Goal: Task Accomplishment & Management: Manage account settings

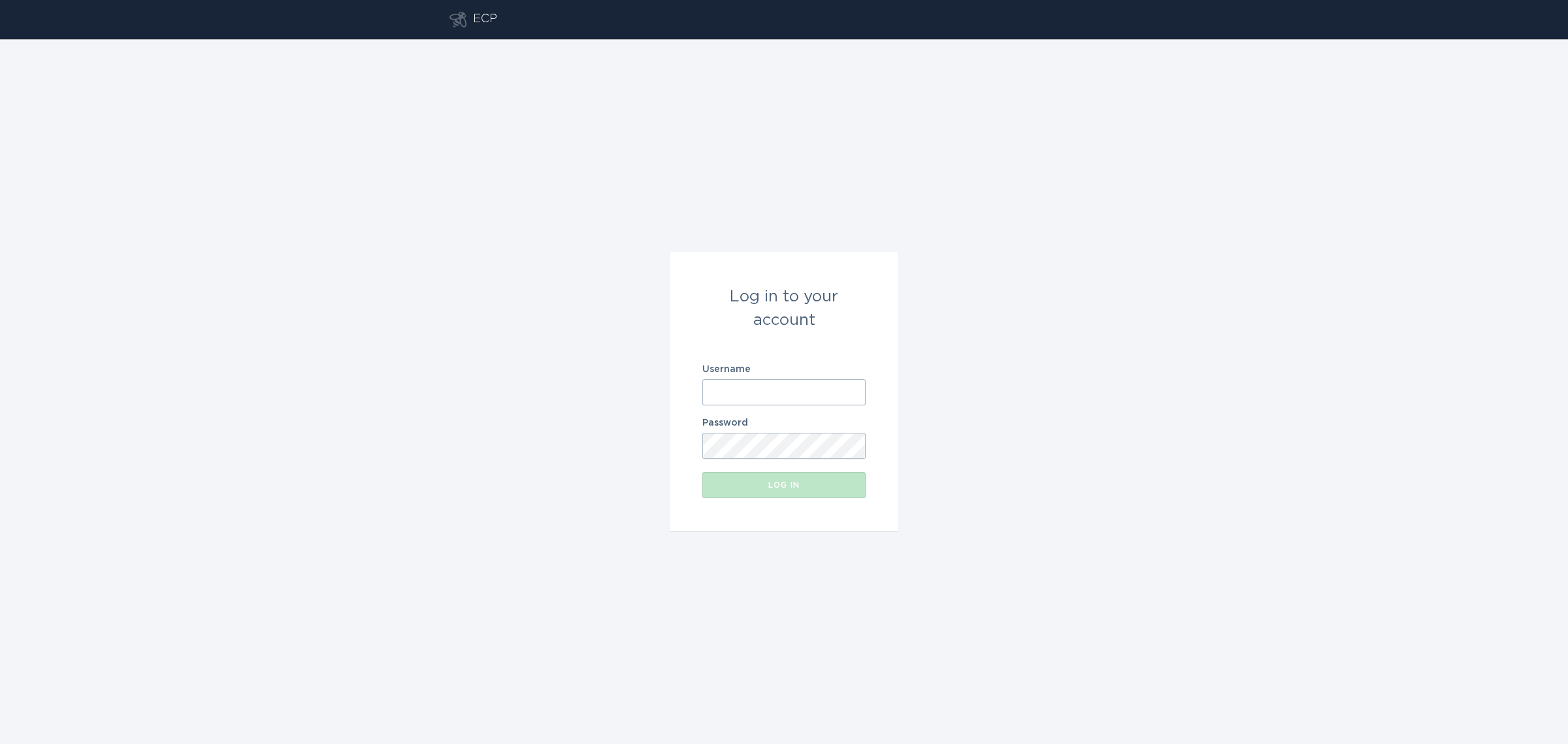
click at [804, 391] on input "Username" at bounding box center [784, 392] width 163 height 26
click at [737, 351] on form "Log in to your account Username Password Log in" at bounding box center [784, 392] width 229 height 278
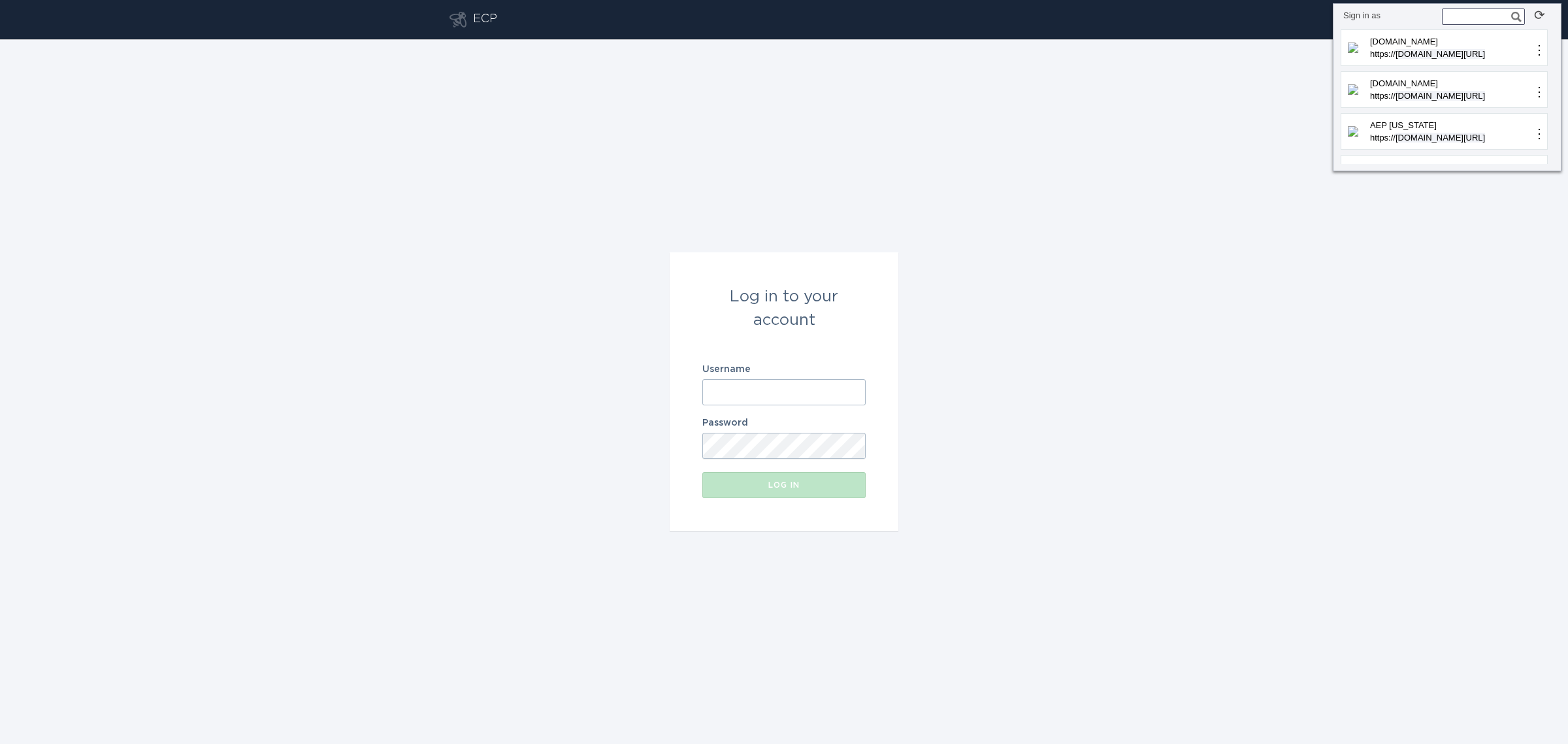
click at [762, 395] on input "Username" at bounding box center [784, 392] width 163 height 26
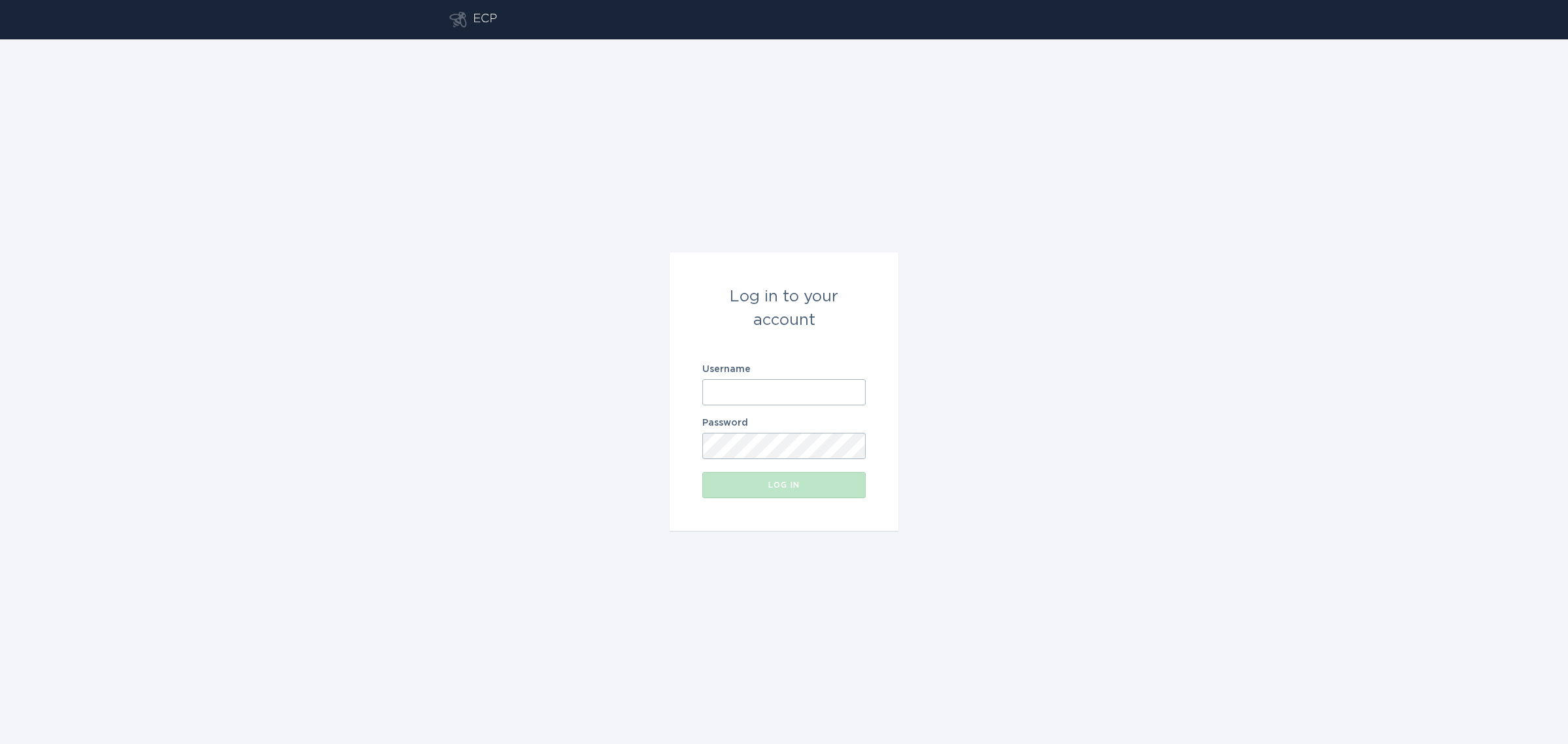
paste input "[EMAIL_ADDRESS][DOMAIN_NAME]"
type input "[EMAIL_ADDRESS][DOMAIN_NAME]"
click at [682, 439] on form "Log in to your account Username [EMAIL_ADDRESS][DOMAIN_NAME] Password Log in" at bounding box center [784, 392] width 229 height 278
click at [763, 482] on div "Log in" at bounding box center [784, 485] width 150 height 8
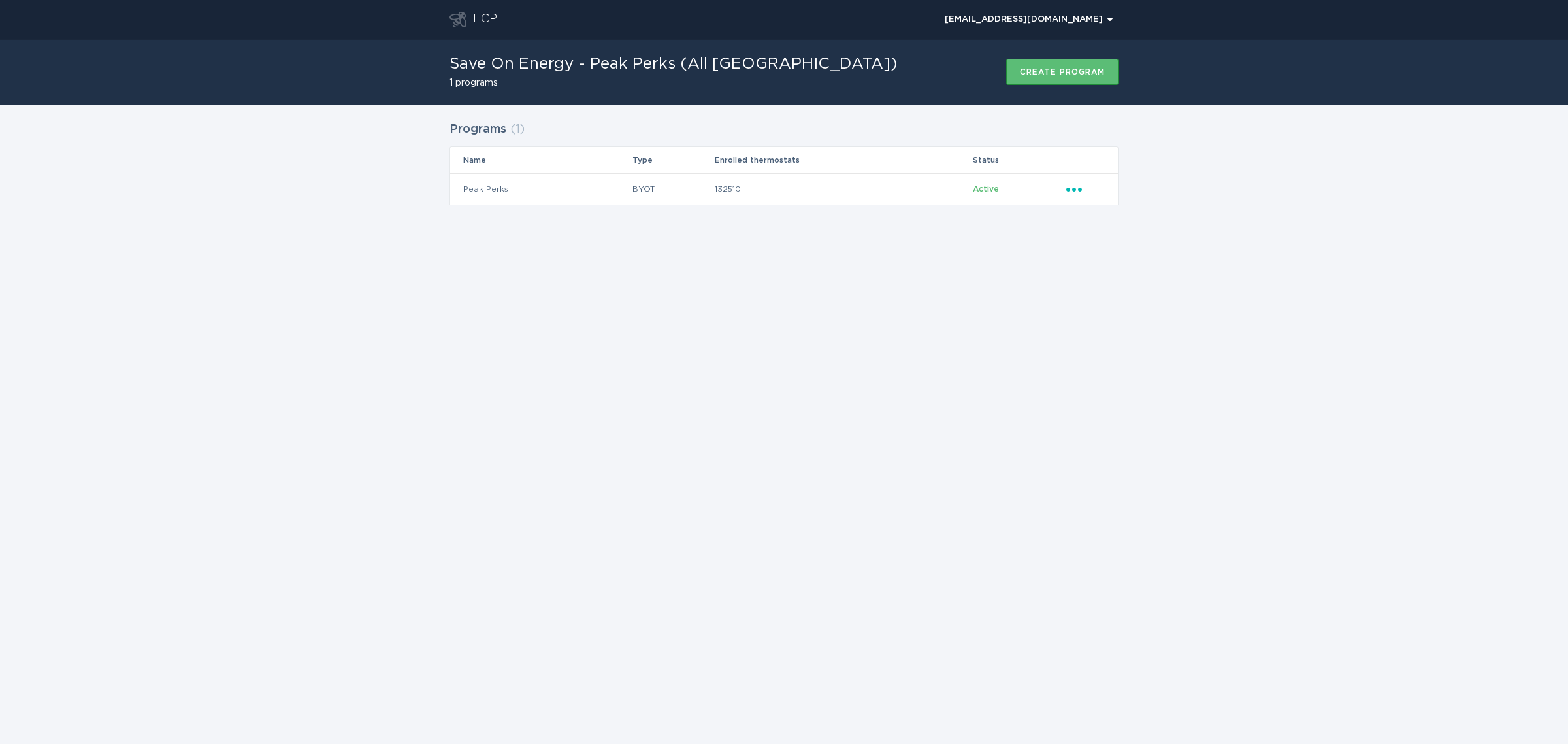
click at [1144, 461] on div "ECP [EMAIL_ADDRESS][DOMAIN_NAME] Chevron Save On Energy - Peak Perks (All [GEOG…" at bounding box center [784, 372] width 1568 height 744
click at [1072, 188] on icon "Ellipsis" at bounding box center [1075, 187] width 18 height 11
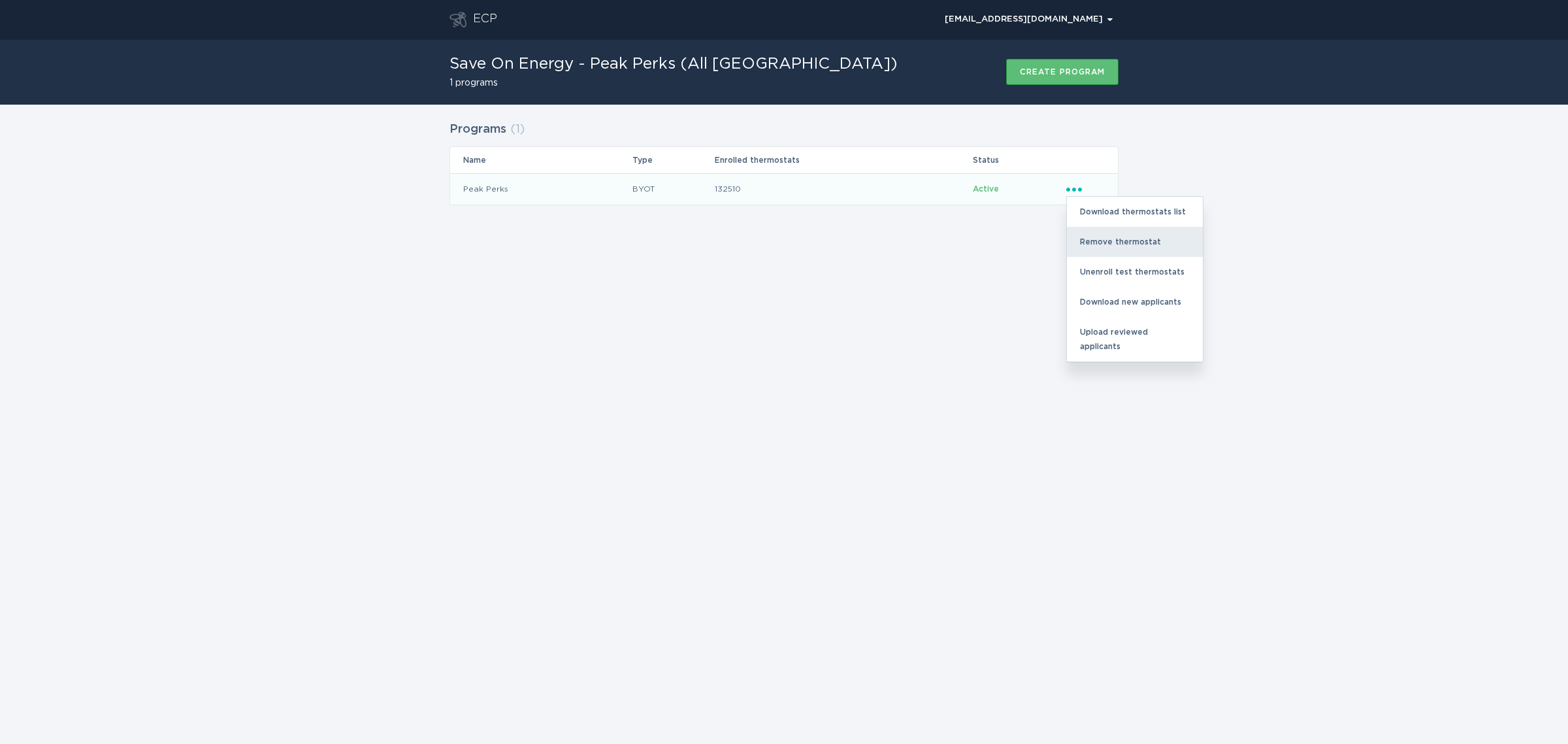
click at [1090, 237] on div "Remove thermostat" at bounding box center [1135, 242] width 136 height 30
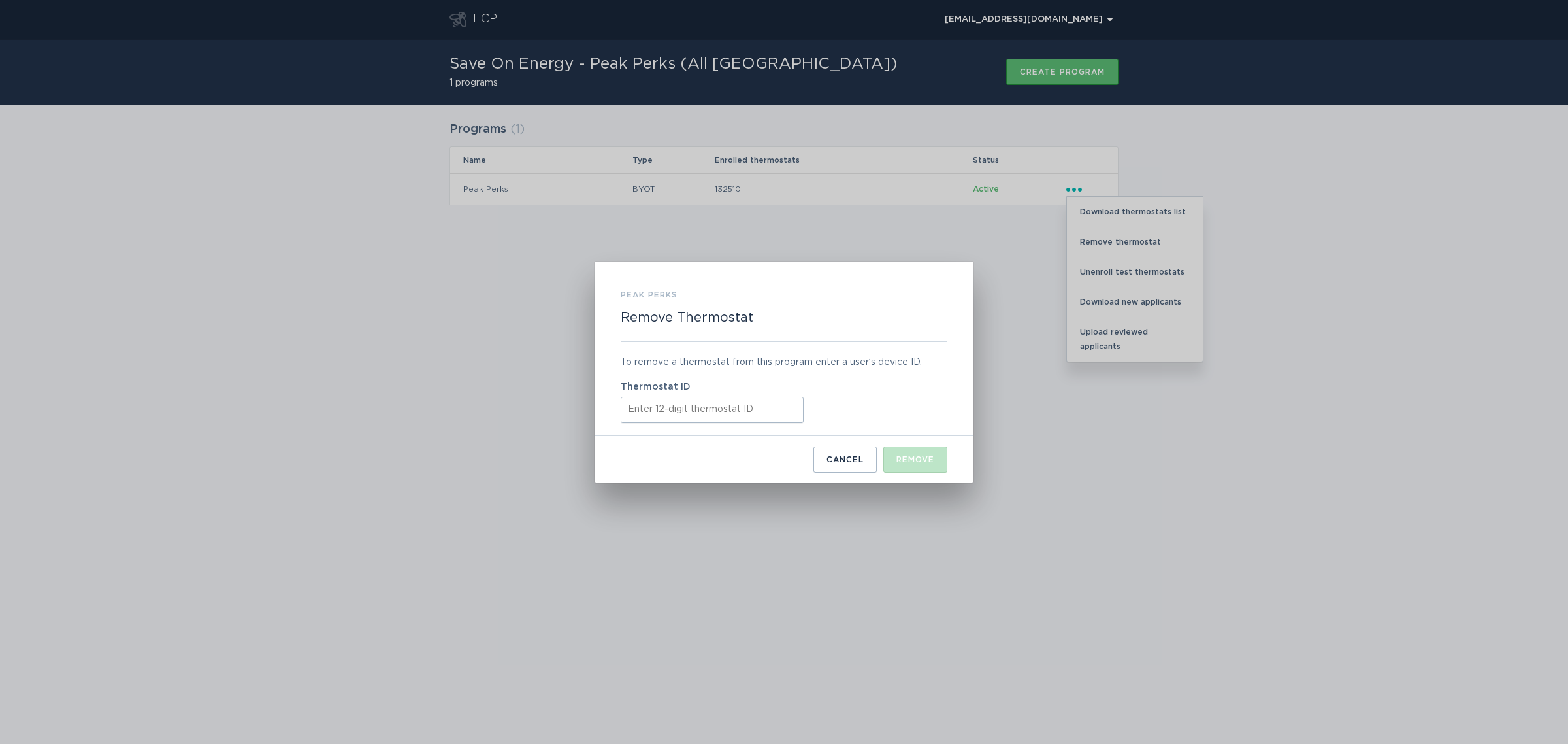
click at [710, 404] on input "Thermostat ID" at bounding box center [713, 410] width 183 height 26
paste input "522659093348"
type input "522659093348"
click at [921, 462] on div "Remove" at bounding box center [915, 460] width 38 height 8
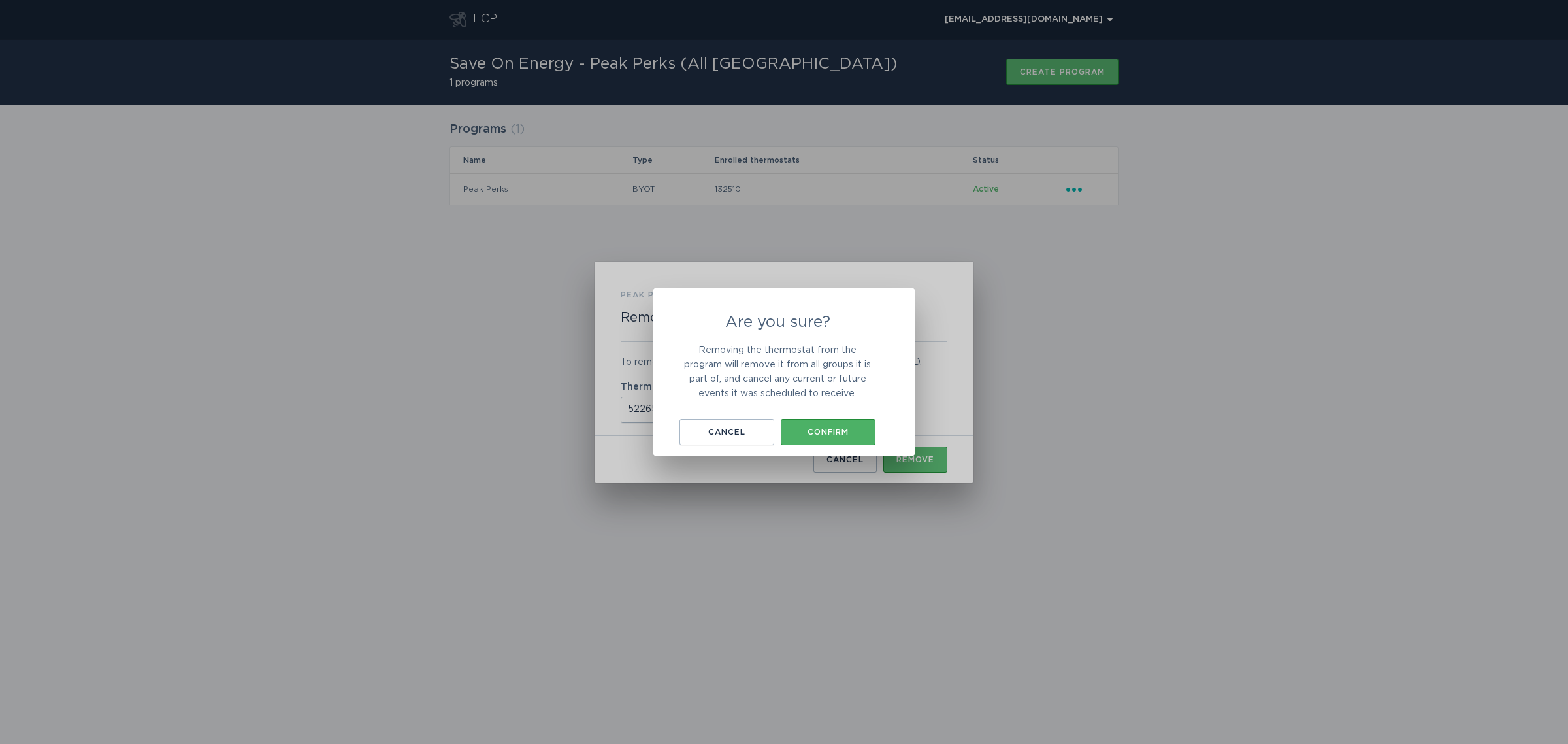
click at [850, 429] on div "Confirm" at bounding box center [828, 432] width 82 height 8
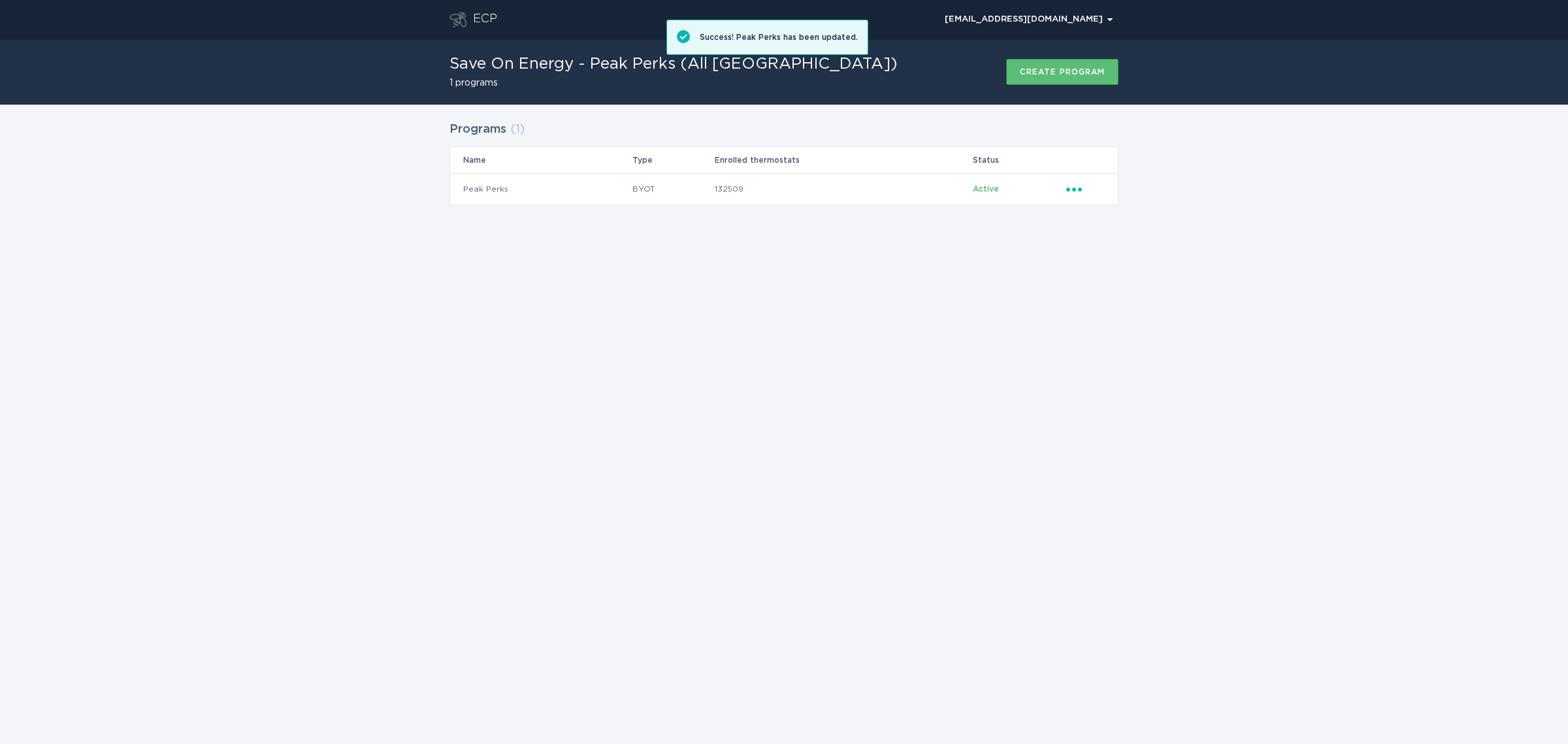
click at [886, 404] on div "ECP [EMAIL_ADDRESS][DOMAIN_NAME] Chevron Save On Energy - Peak Perks (All [GEOG…" at bounding box center [784, 372] width 1568 height 744
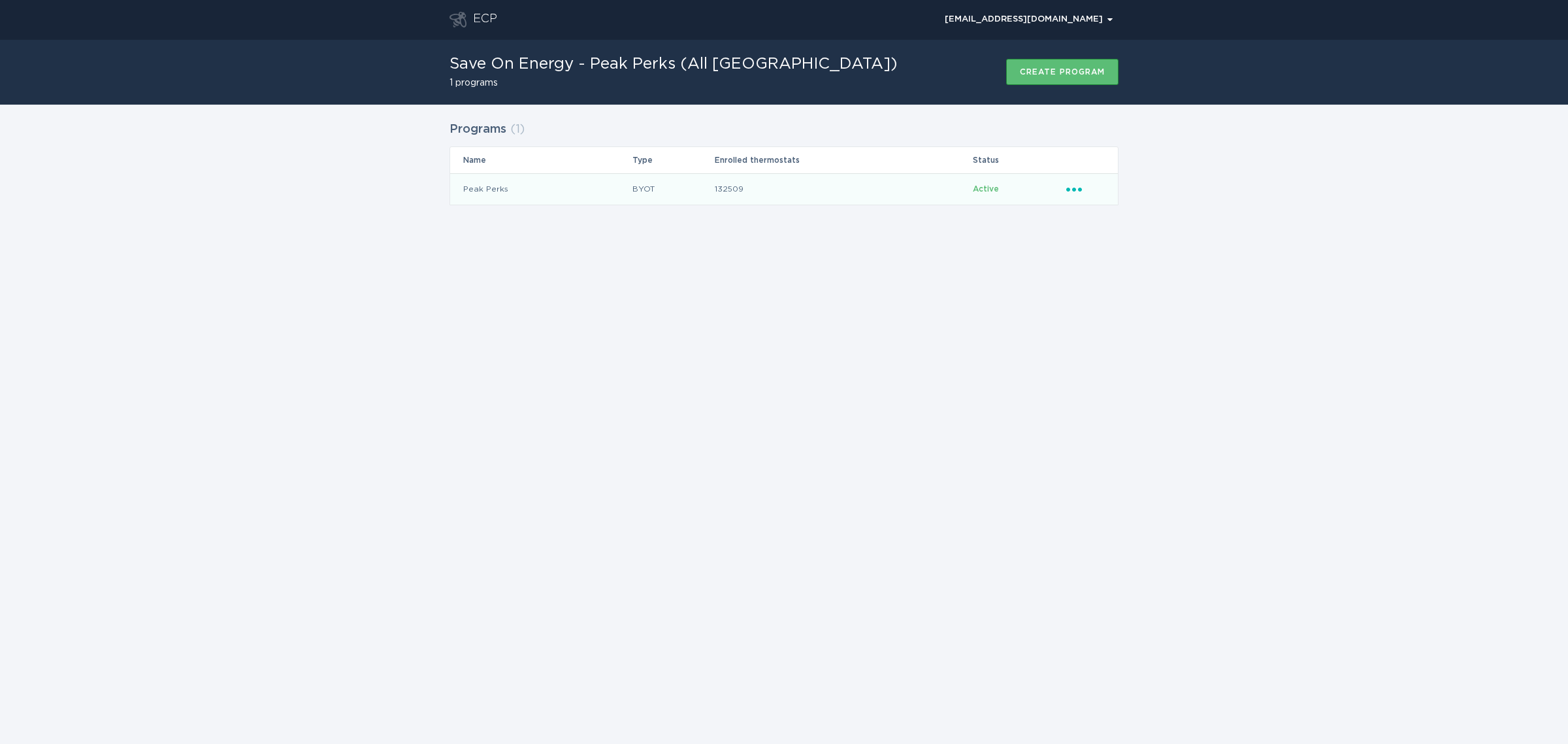
click at [1079, 191] on icon "Popover menu" at bounding box center [1074, 189] width 16 height 4
click at [1133, 234] on div "Remove thermostat" at bounding box center [1135, 242] width 136 height 30
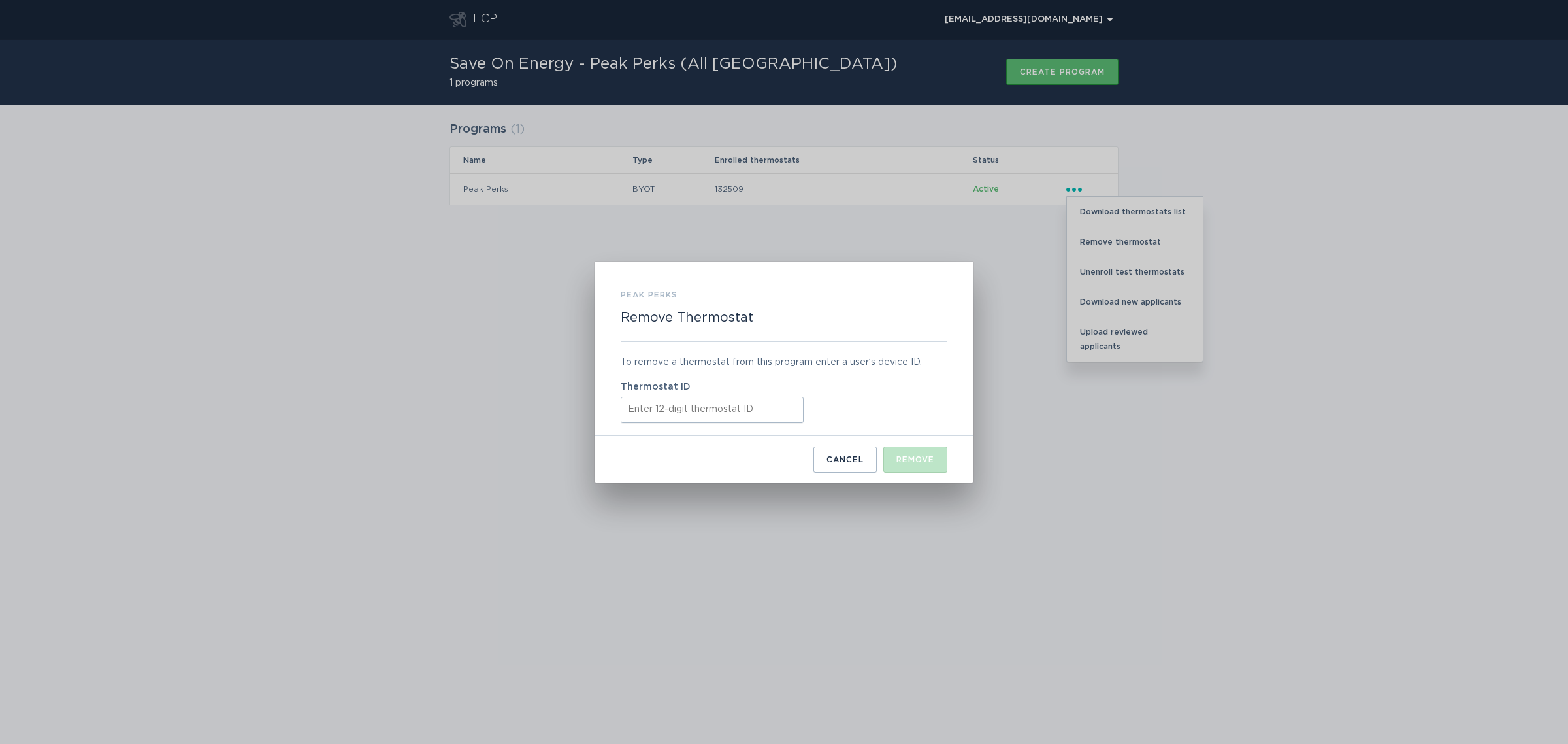
click at [745, 408] on input "Thermostat ID" at bounding box center [713, 410] width 183 height 26
paste input "531687717795"
type input "531687717795"
click at [931, 456] on div "Remove" at bounding box center [915, 460] width 38 height 8
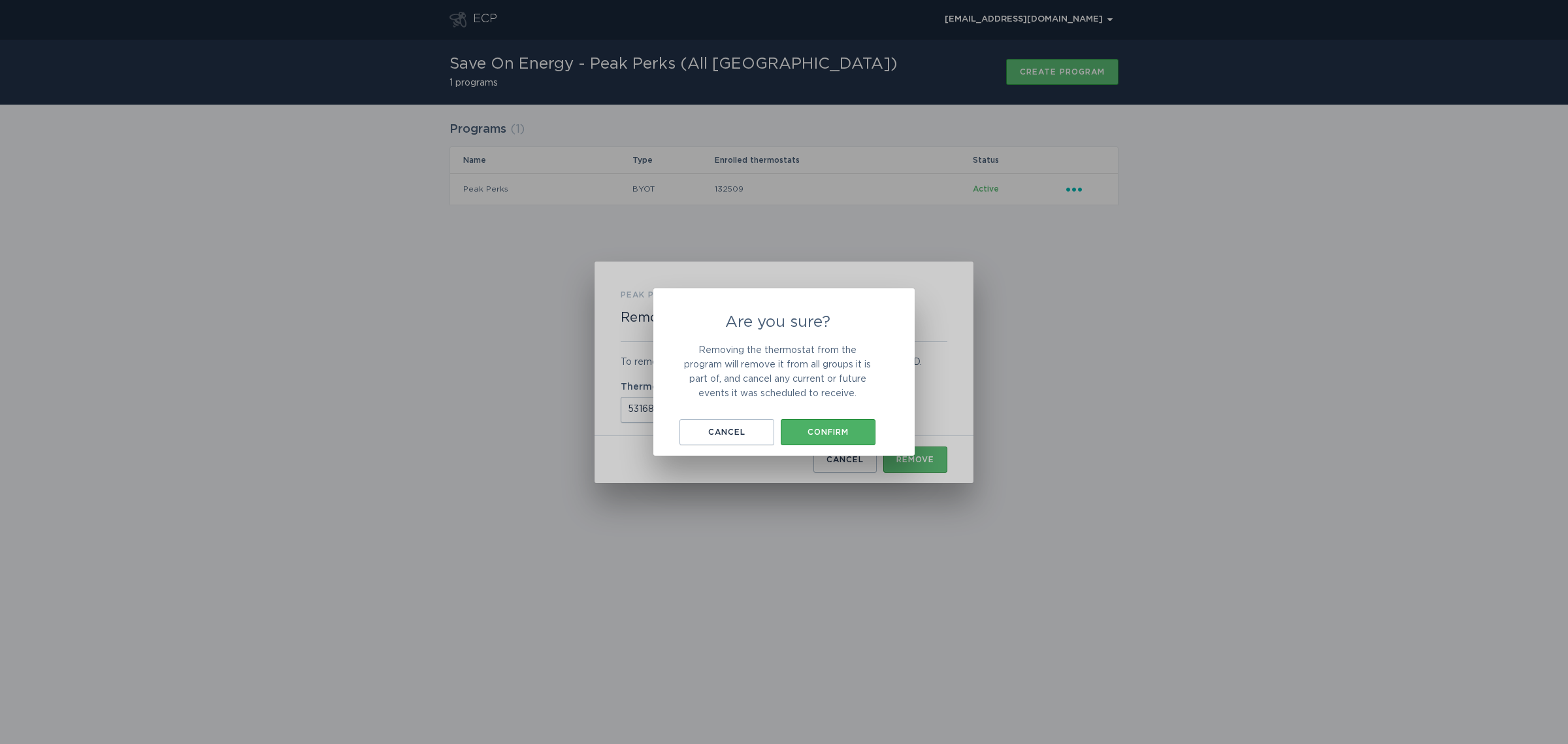
click at [828, 429] on div "Confirm" at bounding box center [828, 432] width 82 height 8
click at [762, 423] on button "Okay, got it" at bounding box center [784, 429] width 131 height 26
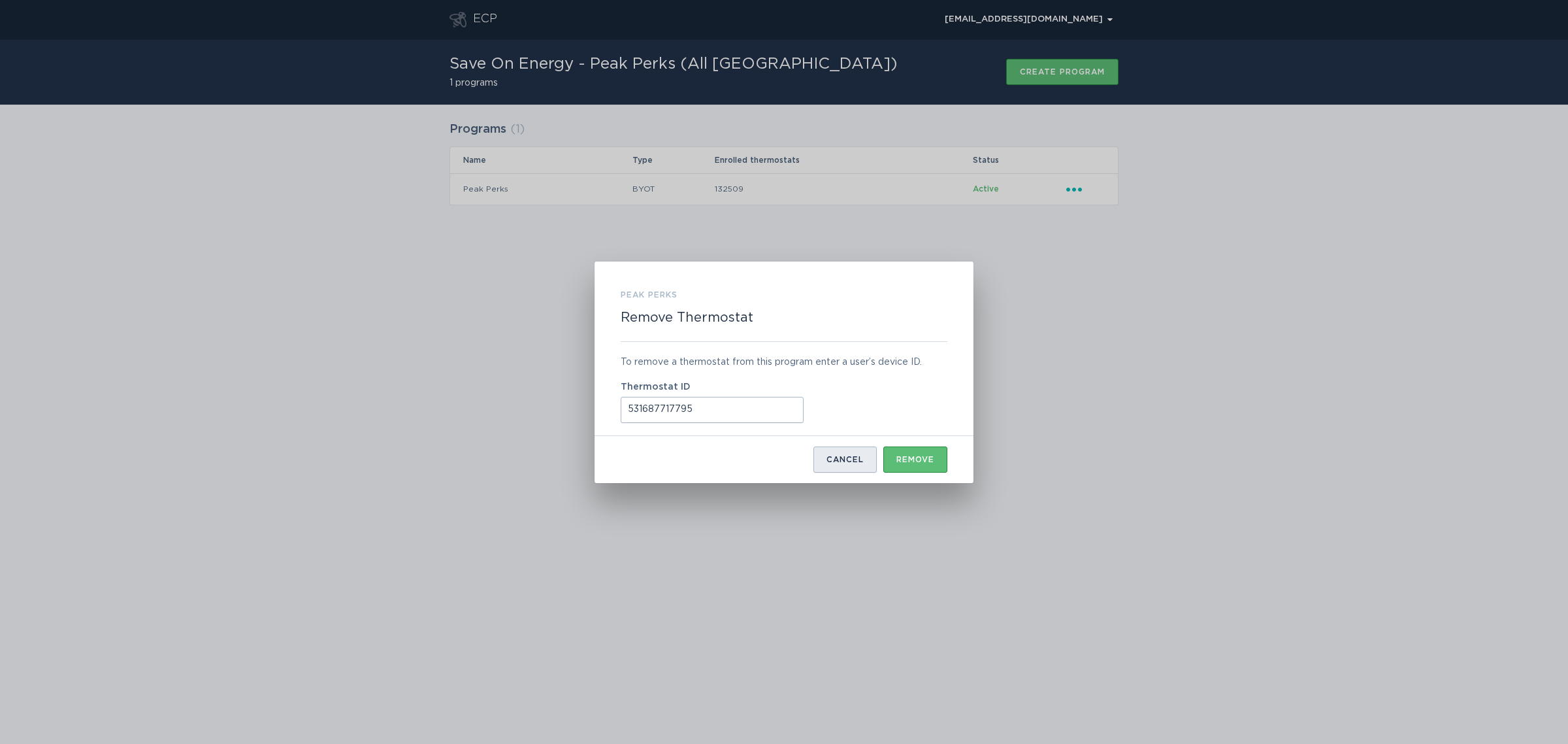
click at [830, 457] on div "Cancel" at bounding box center [845, 460] width 37 height 8
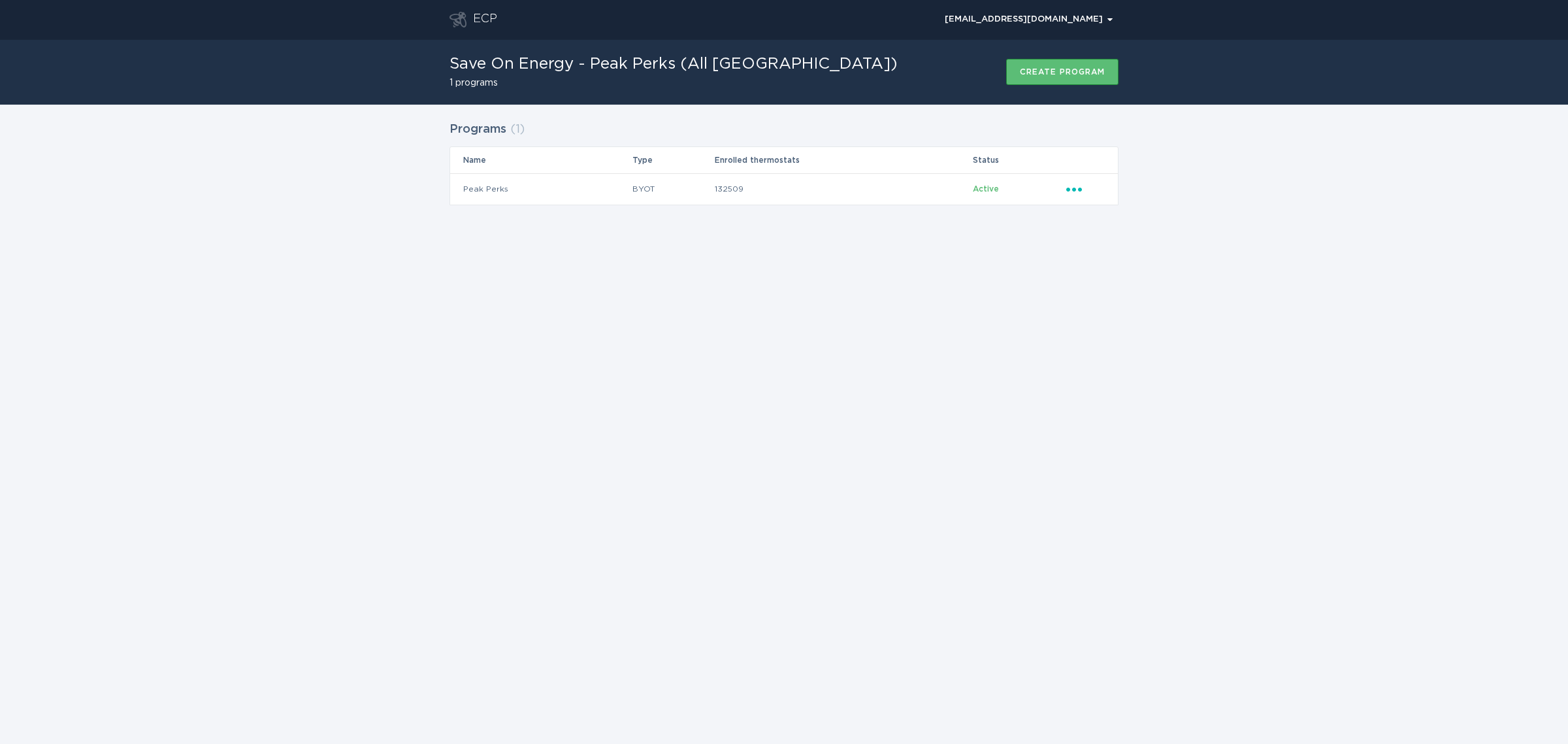
click at [815, 491] on div "ECP [EMAIL_ADDRESS][DOMAIN_NAME] Chevron Save On Energy - Peak Perks (All [GEOG…" at bounding box center [784, 372] width 1568 height 744
